Goal: Transaction & Acquisition: Purchase product/service

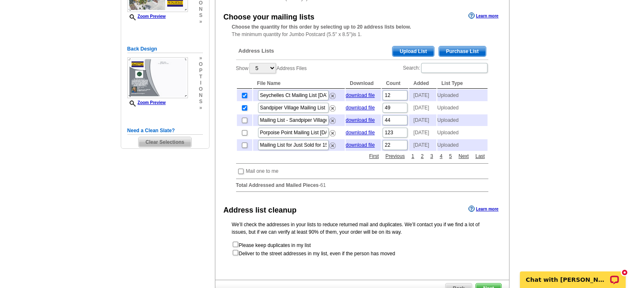
click at [414, 53] on span "Upload List" at bounding box center [412, 51] width 41 height 10
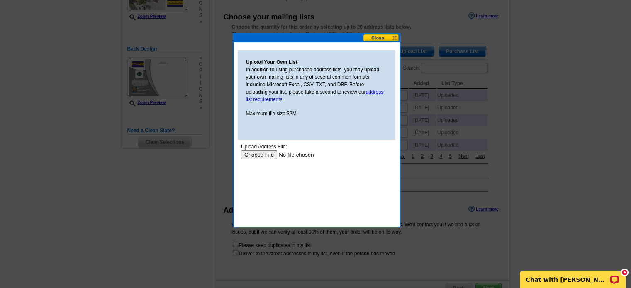
click at [257, 155] on input "file" at bounding box center [293, 155] width 105 height 9
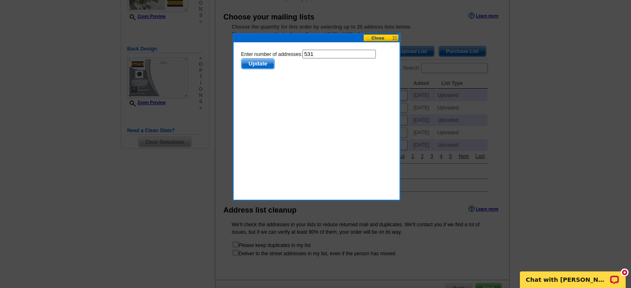
click at [323, 56] on input "531" at bounding box center [338, 54] width 73 height 9
type input "530"
click at [262, 63] on span "Update" at bounding box center [257, 64] width 33 height 10
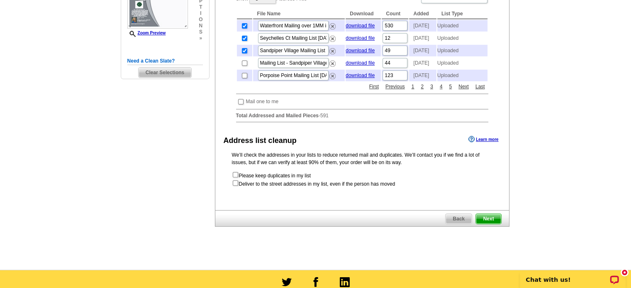
scroll to position [222, 0]
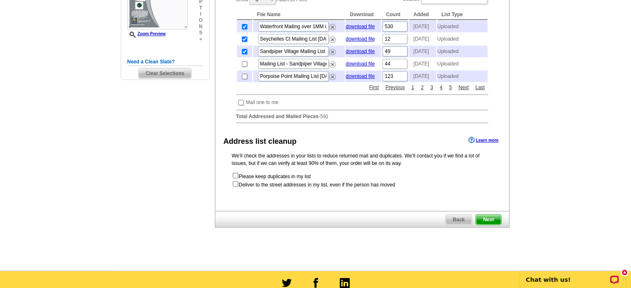
click at [487, 225] on span "Next" at bounding box center [488, 220] width 25 height 10
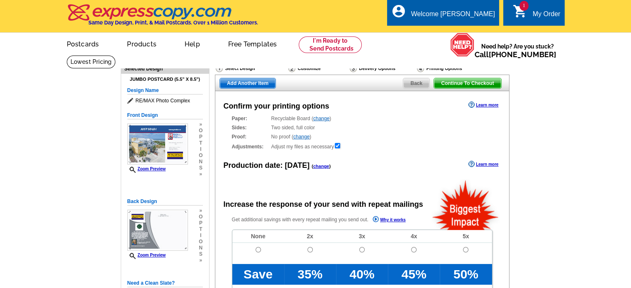
radio input "false"
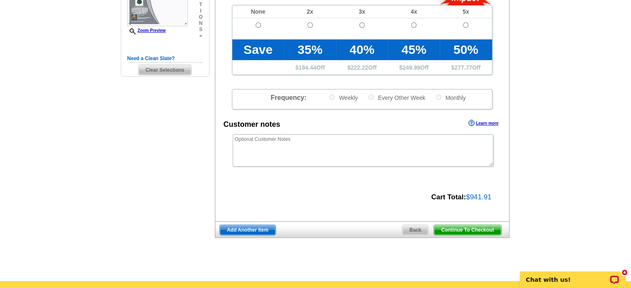
scroll to position [230, 0]
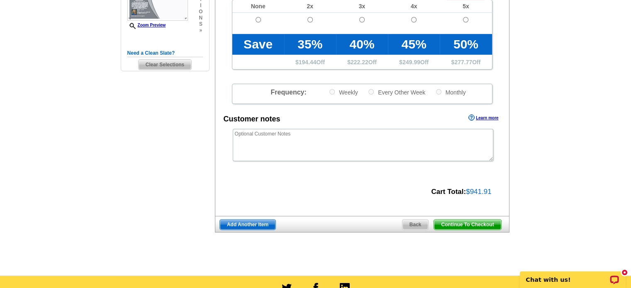
click at [463, 221] on span "Continue To Checkout" at bounding box center [467, 225] width 67 height 10
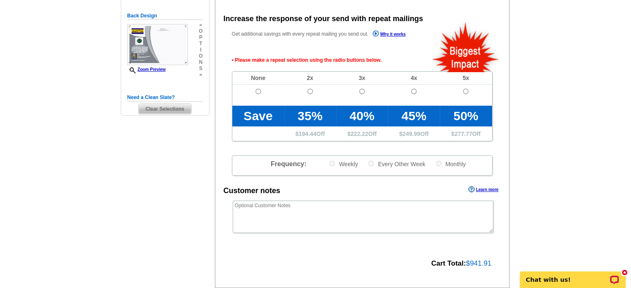
scroll to position [186, 0]
click at [258, 91] on input "radio" at bounding box center [258, 91] width 5 height 5
radio input "true"
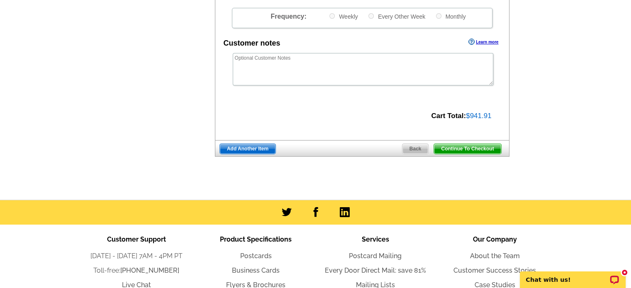
scroll to position [370, 0]
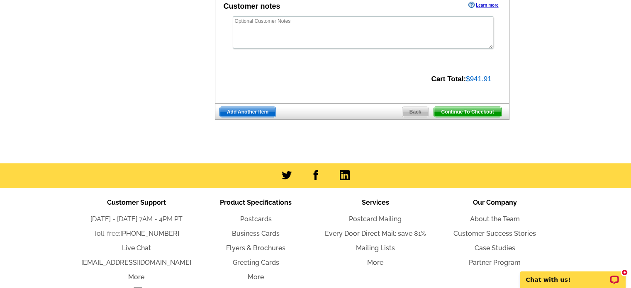
click at [459, 111] on span "Continue To Checkout" at bounding box center [467, 112] width 67 height 10
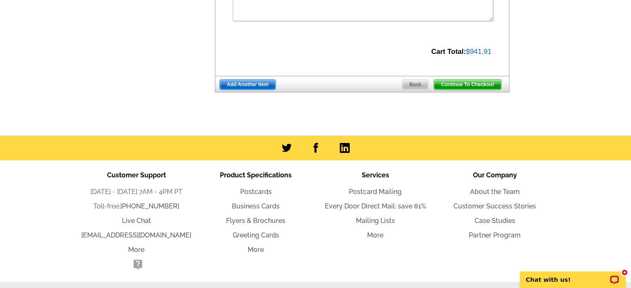
scroll to position [343, 0]
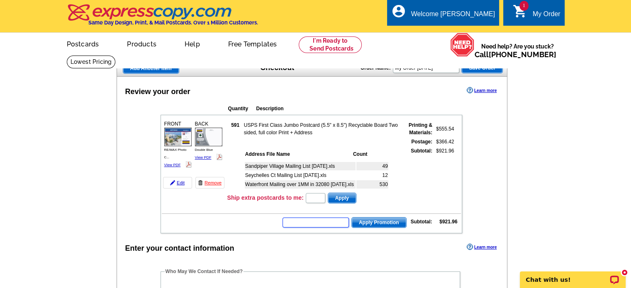
click at [314, 220] on input "text" at bounding box center [315, 223] width 66 height 10
type input "CHAT20"
click at [383, 219] on span "Apply Promotion" at bounding box center [379, 223] width 54 height 10
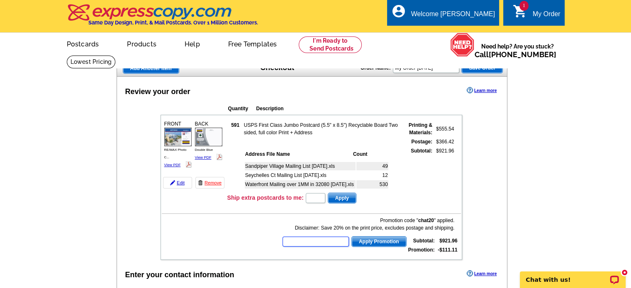
click at [302, 240] on input "text" at bounding box center [315, 242] width 66 height 10
type input "SMSf50"
click at [375, 239] on span "Apply Promotion" at bounding box center [379, 242] width 54 height 10
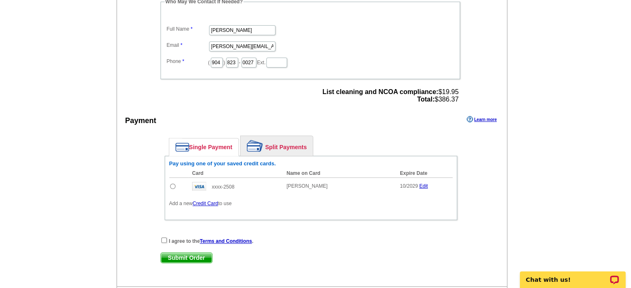
scroll to position [299, 0]
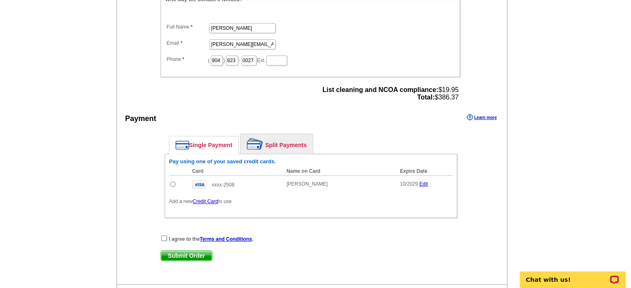
click at [172, 182] on input "radio" at bounding box center [172, 184] width 5 height 5
radio input "true"
click at [164, 236] on input "checkbox" at bounding box center [163, 238] width 5 height 5
checkbox input "true"
click at [182, 251] on span "Submit Order" at bounding box center [186, 256] width 51 height 10
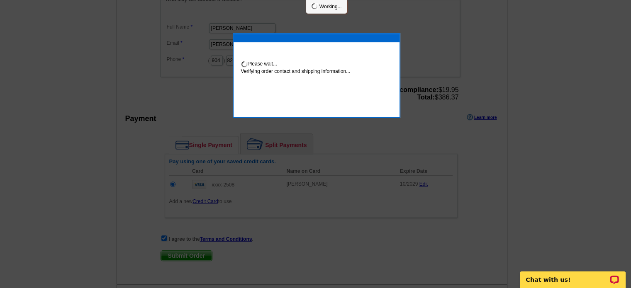
scroll to position [295, 0]
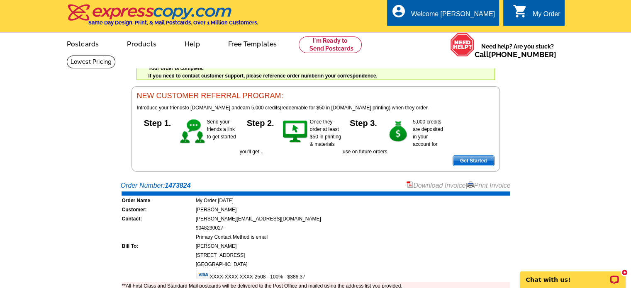
drag, startPoint x: 318, startPoint y: 275, endPoint x: 295, endPoint y: 273, distance: 22.9
click at [295, 273] on td "XXXX-XXXX-XXXX-2508 - 100% - $386.37" at bounding box center [352, 276] width 314 height 12
copy td "$386.37"
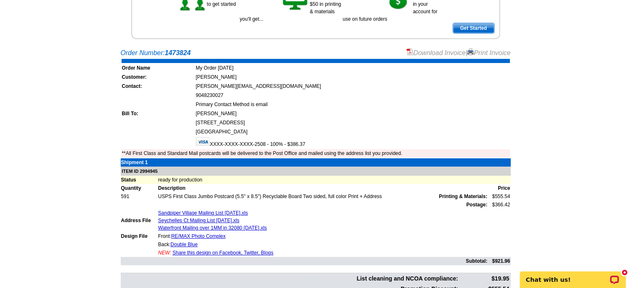
scroll to position [133, 0]
